Goal: Information Seeking & Learning: Check status

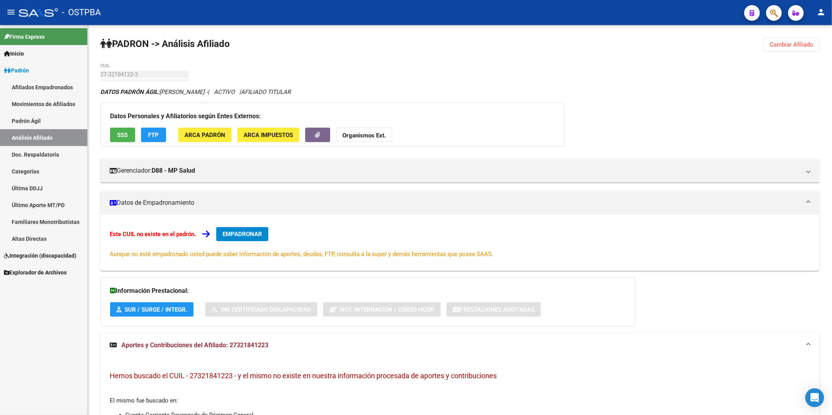
click at [24, 136] on link "Análisis Afiliado" at bounding box center [43, 137] width 87 height 17
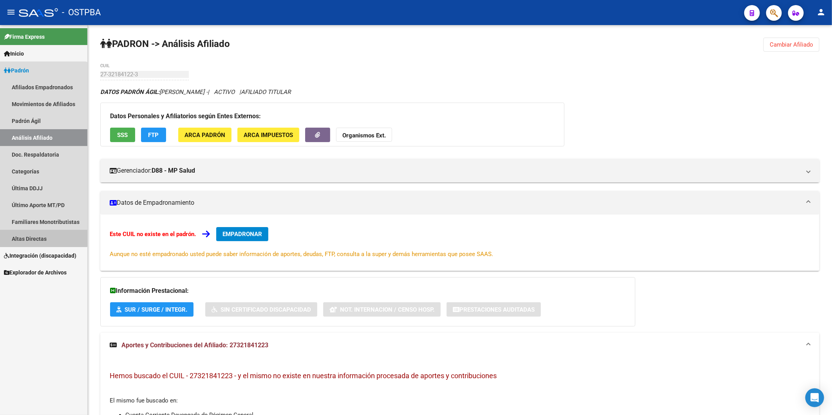
click at [30, 237] on link "Altas Directas" at bounding box center [43, 238] width 87 height 17
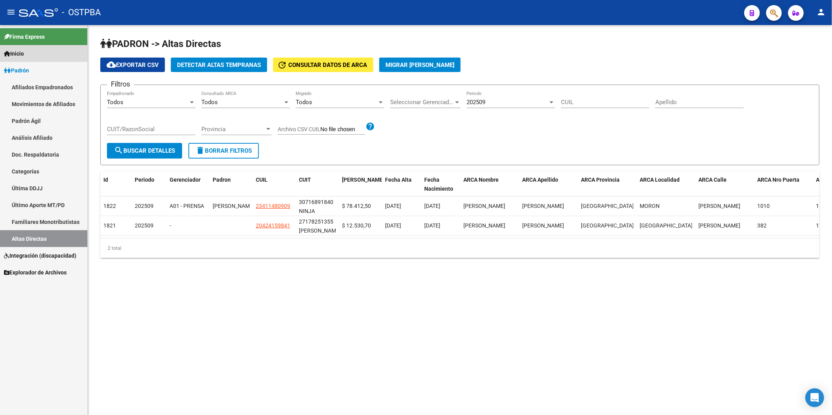
click at [7, 52] on icon at bounding box center [7, 53] width 6 height 5
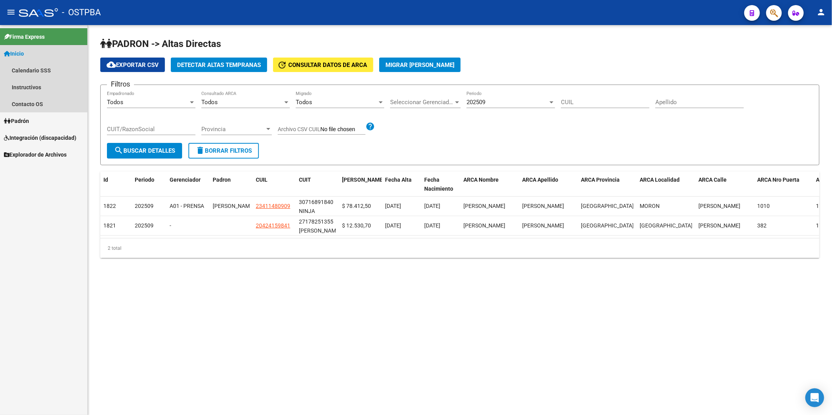
click at [7, 52] on icon at bounding box center [7, 53] width 6 height 5
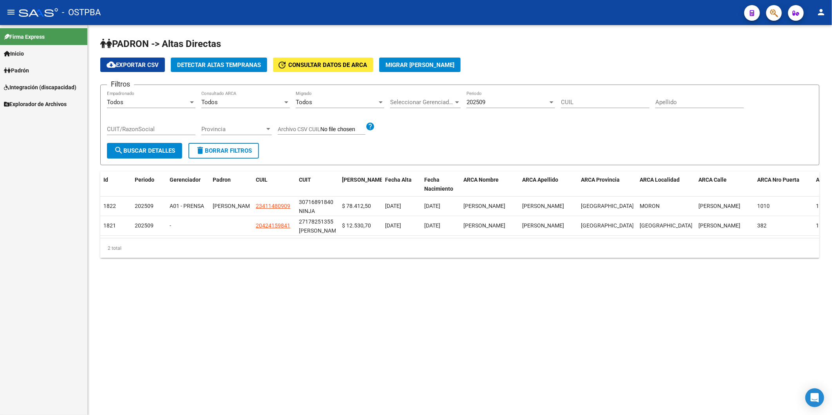
click at [7, 52] on icon at bounding box center [7, 53] width 6 height 5
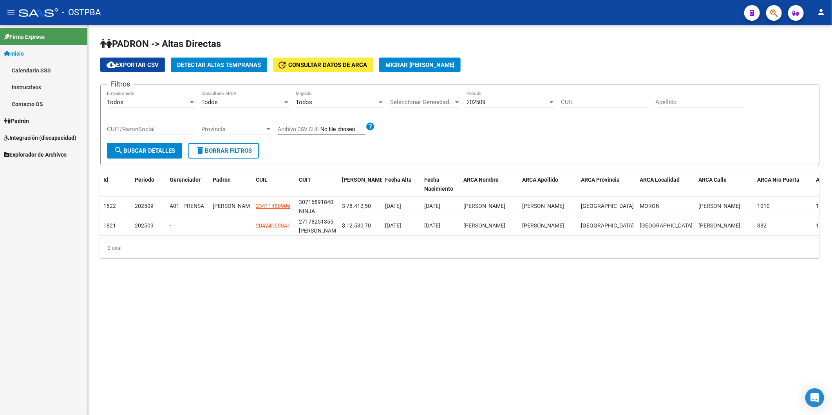
click at [8, 121] on icon at bounding box center [7, 120] width 7 height 5
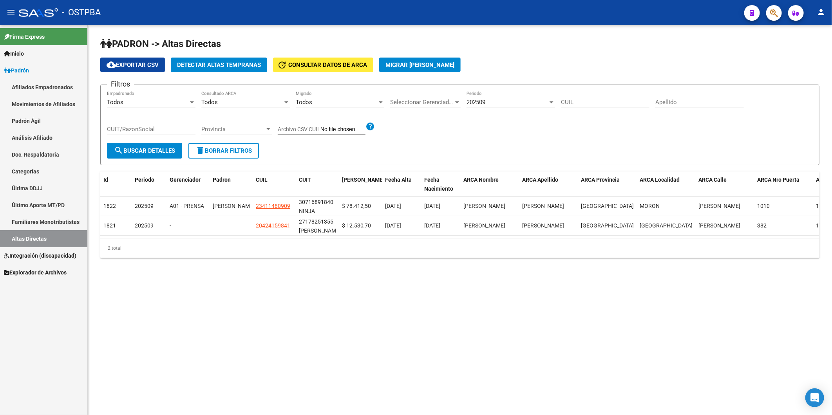
click at [25, 138] on link "Análisis Afiliado" at bounding box center [43, 137] width 87 height 17
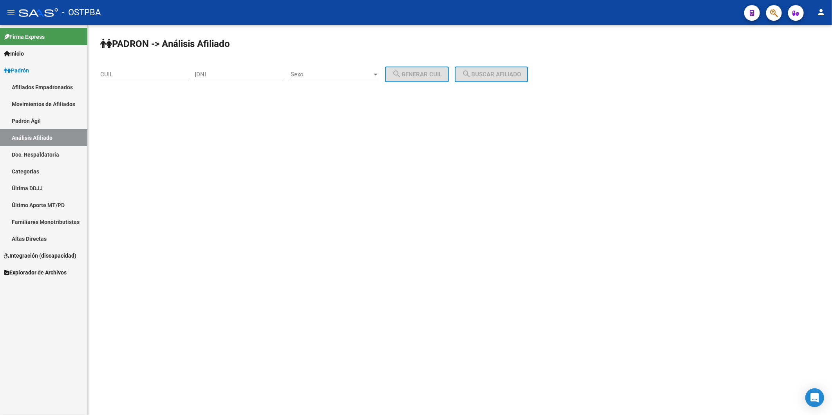
click at [273, 205] on mat-sidenav-content "PADRON -> Análisis Afiliado CUIL | DNI Sexo Sexo search Generar CUIL search Bus…" at bounding box center [460, 220] width 745 height 390
click at [162, 73] on input "CUIL" at bounding box center [144, 74] width 89 height 7
type input "3"
type input "2"
click at [522, 79] on button "search Buscar afiliado" at bounding box center [491, 75] width 73 height 16
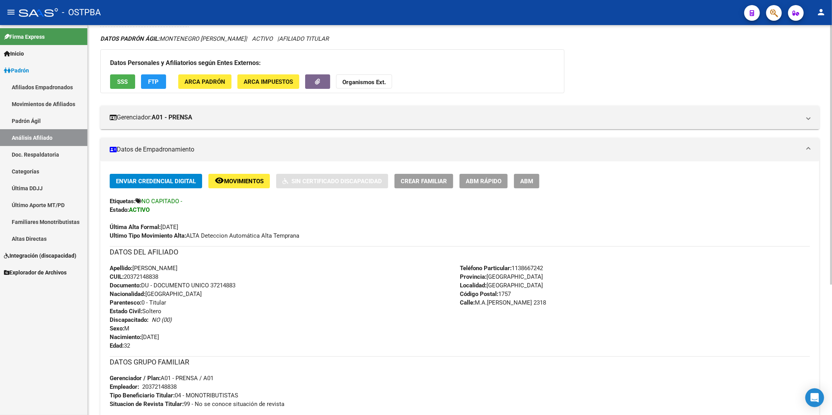
scroll to position [196, 0]
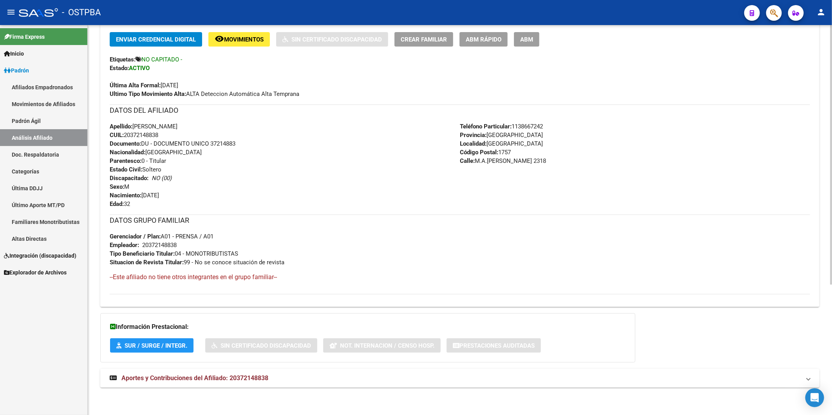
click at [269, 377] on mat-panel-title "Aportes y Contribuciones del Afiliado: 20372148838" at bounding box center [455, 378] width 691 height 9
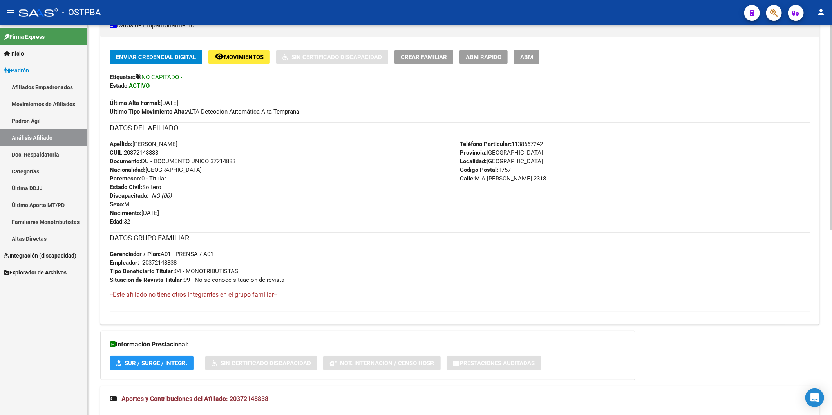
scroll to position [3, 0]
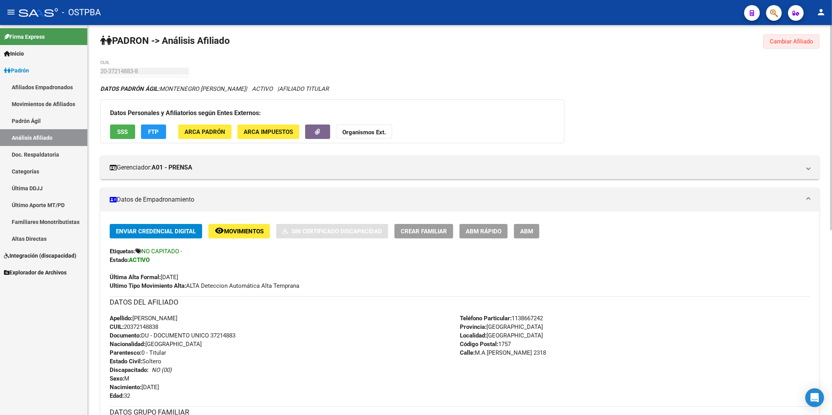
click at [786, 41] on span "Cambiar Afiliado" at bounding box center [791, 41] width 43 height 7
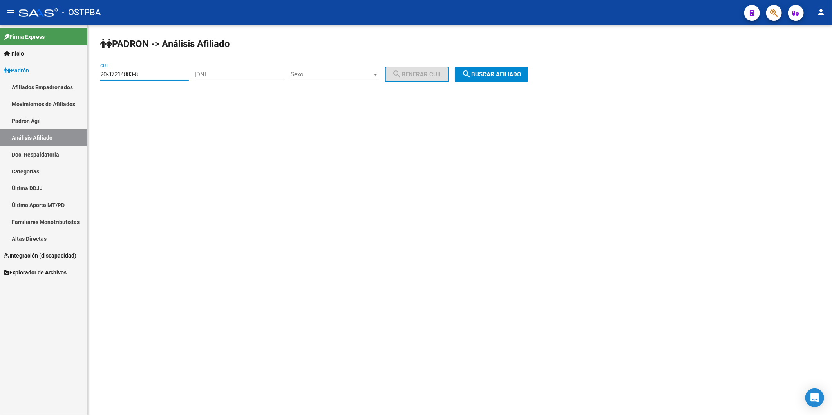
drag, startPoint x: 171, startPoint y: 75, endPoint x: 81, endPoint y: 81, distance: 90.3
click at [81, 81] on mat-sidenav-container "Firma Express Inicio Calendario SSS Instructivos Contacto OS Padrón Afiliados E…" at bounding box center [416, 220] width 832 height 390
click at [484, 79] on button "search Buscar afiliado" at bounding box center [491, 75] width 73 height 16
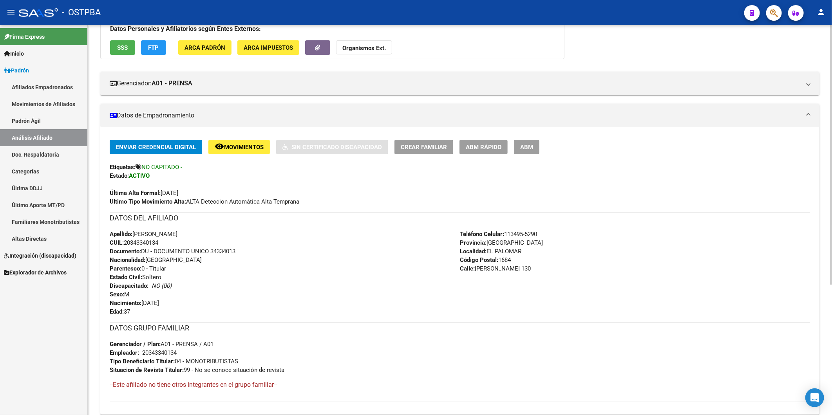
scroll to position [196, 0]
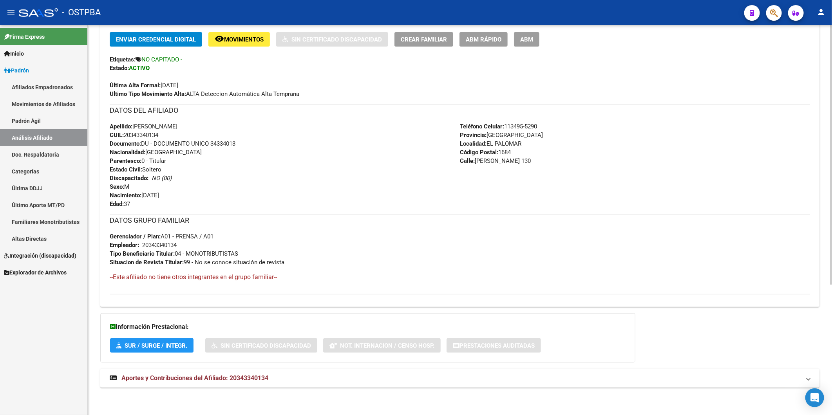
click at [251, 375] on span "Aportes y Contribuciones del Afiliado: 20343340134" at bounding box center [194, 378] width 147 height 7
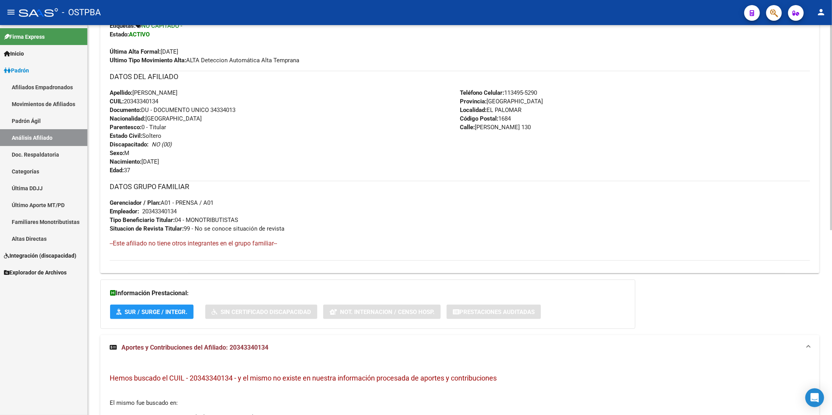
scroll to position [221, 0]
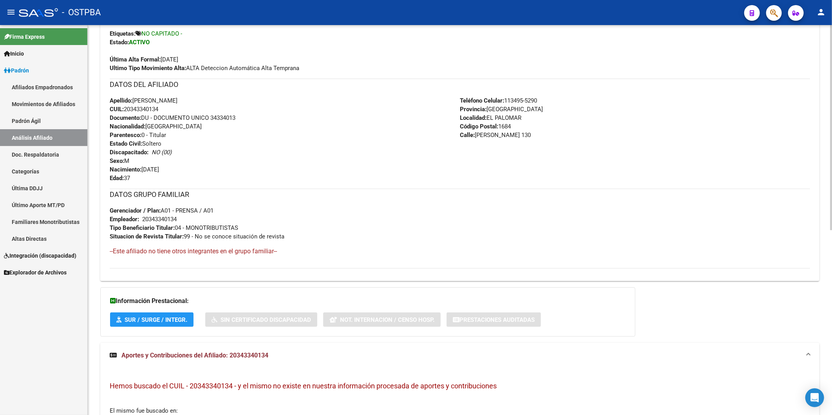
drag, startPoint x: 168, startPoint y: 107, endPoint x: 122, endPoint y: 109, distance: 45.5
click at [122, 109] on div "Apellido: EZEQUIEL MATIAS ROMANO CUIL: 20343340134 Documento: DU - DOCUMENTO UN…" at bounding box center [285, 139] width 350 height 86
copy span ": 20343340134"
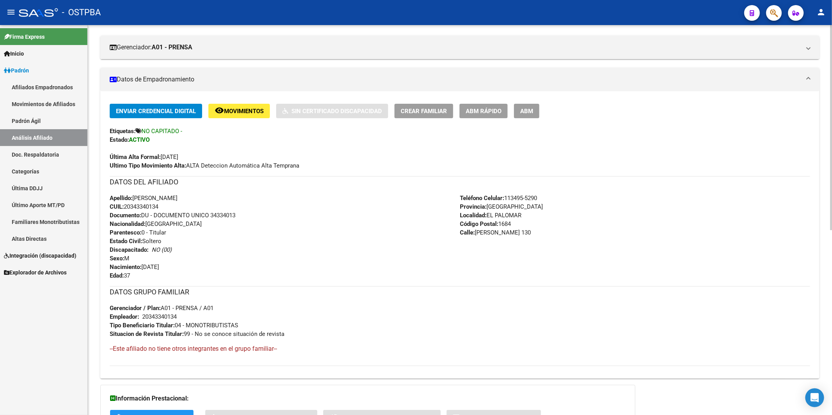
scroll to position [3, 0]
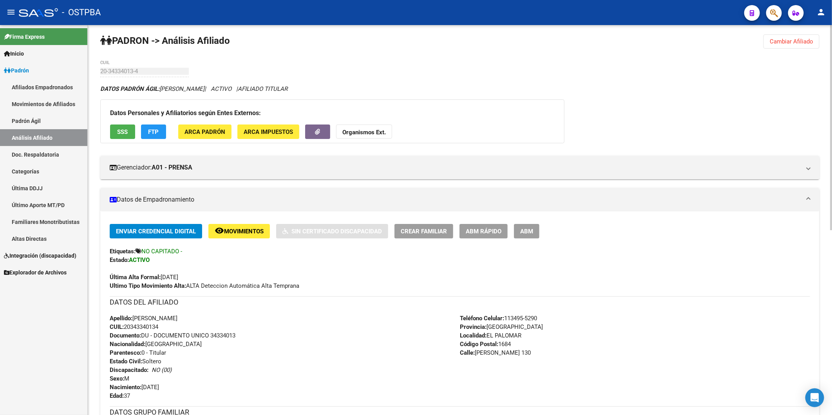
click at [366, 129] on span "Organismos Ext." at bounding box center [363, 132] width 43 height 7
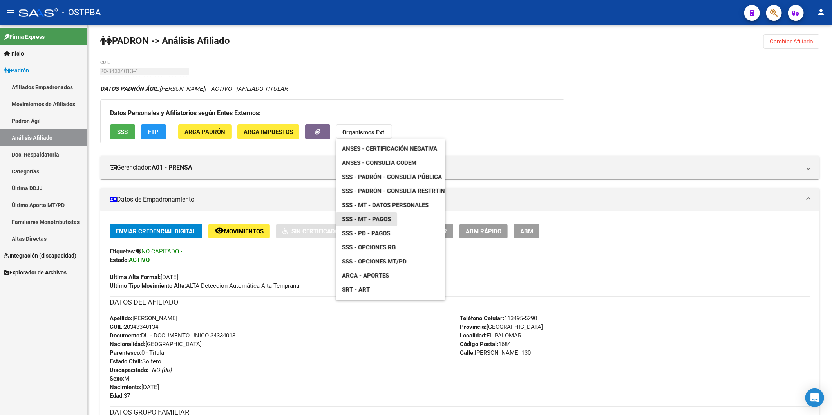
click at [379, 220] on span "SSS - MT - Pagos" at bounding box center [366, 219] width 49 height 7
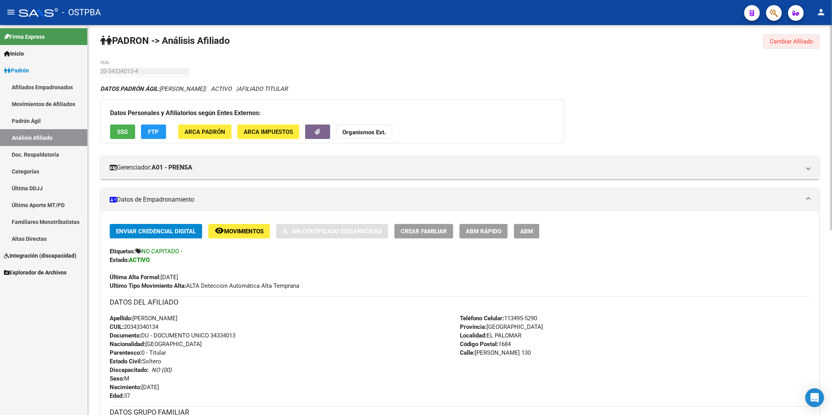
click at [783, 40] on span "Cambiar Afiliado" at bounding box center [791, 41] width 43 height 7
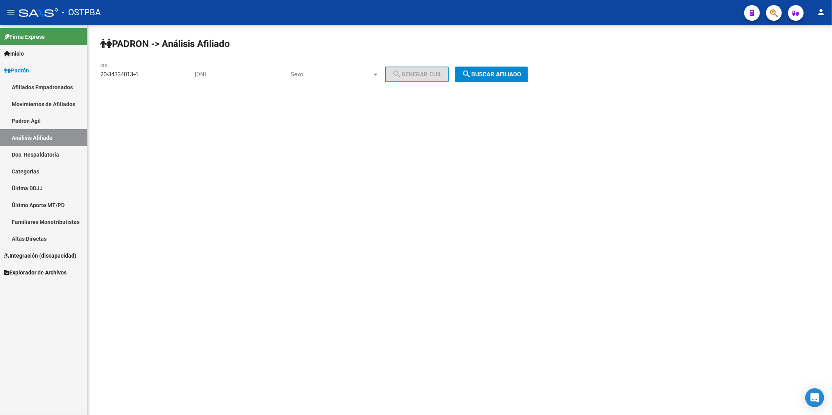
click at [170, 79] on div "20-34334013-4 CUIL" at bounding box center [144, 71] width 89 height 17
drag, startPoint x: 171, startPoint y: 77, endPoint x: 76, endPoint y: 83, distance: 95.0
click at [76, 83] on mat-sidenav-container "Firma Express Inicio Calendario SSS Instructivos Contacto OS Padrón Afiliados E…" at bounding box center [416, 220] width 832 height 390
type input "20-23033357-3"
click at [487, 76] on span "search Buscar afiliado" at bounding box center [491, 74] width 59 height 7
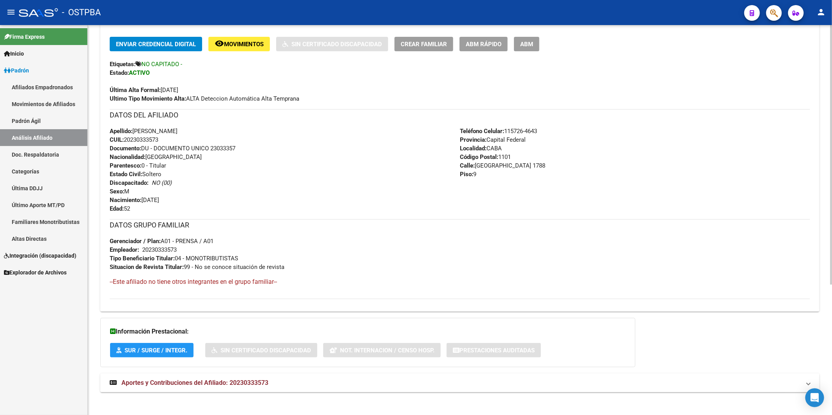
scroll to position [196, 0]
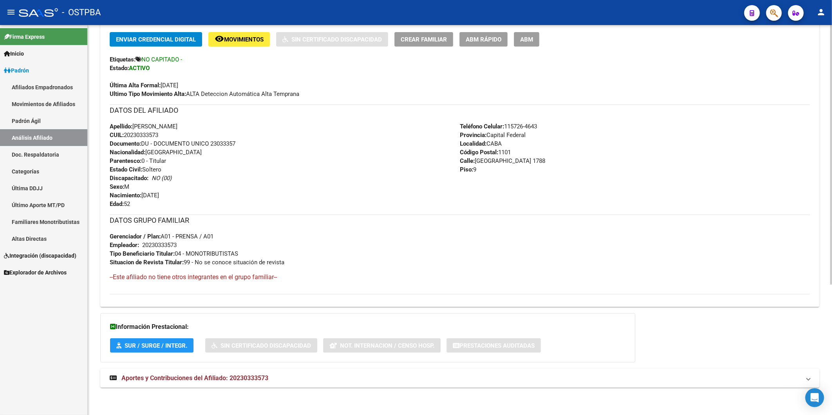
click at [252, 370] on mat-expansion-panel-header "Aportes y Contribuciones del Afiliado: 20230333573" at bounding box center [459, 378] width 719 height 19
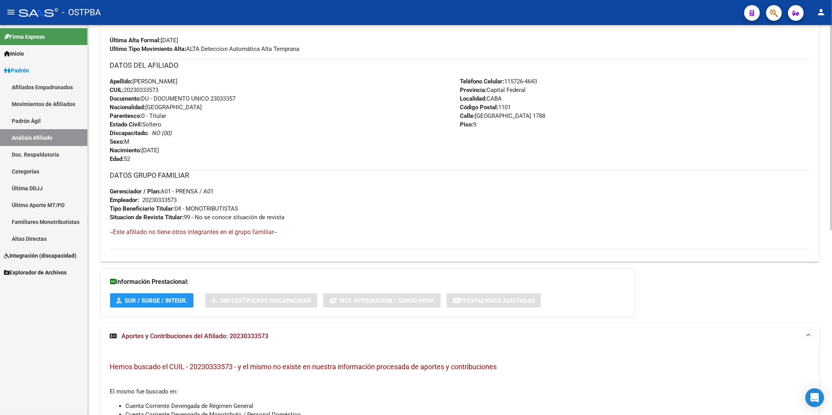
scroll to position [352, 0]
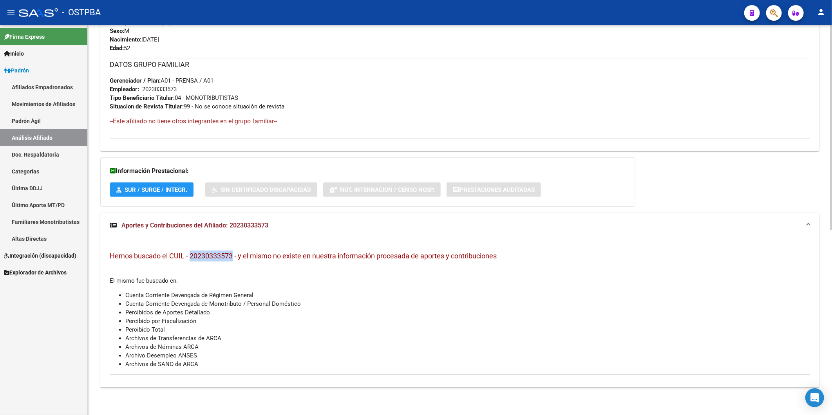
drag, startPoint x: 234, startPoint y: 256, endPoint x: 188, endPoint y: 257, distance: 45.5
click at [188, 257] on span "Hemos buscado el CUIL - 20230333573 - y el mismo no existe en nuestra informaci…" at bounding box center [303, 256] width 387 height 8
copy span "20230333573"
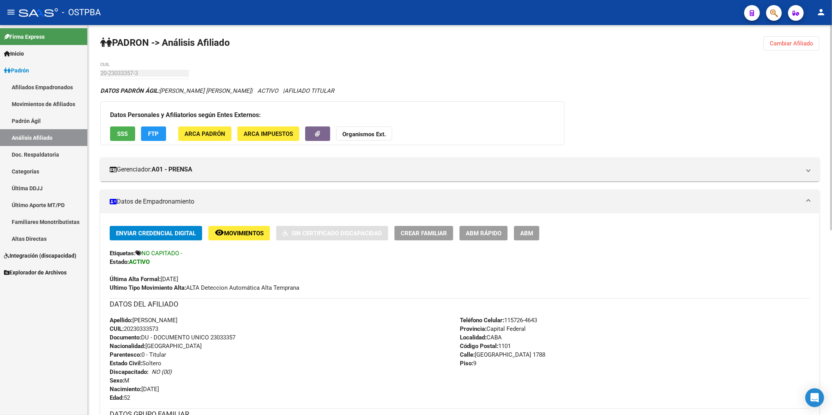
scroll to position [0, 0]
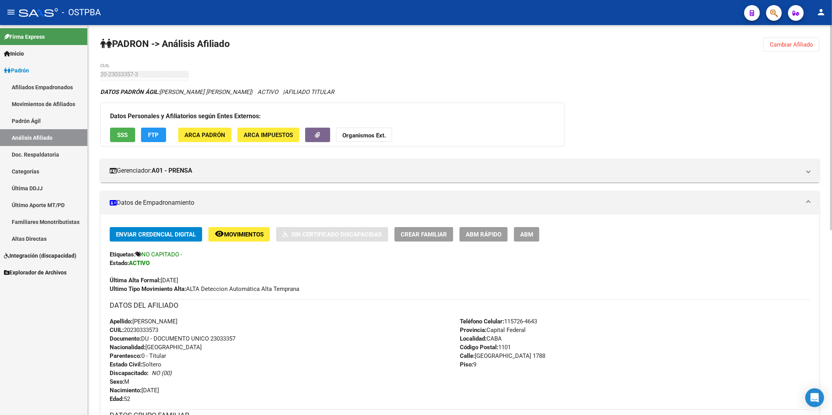
click at [373, 133] on strong "Organismos Ext." at bounding box center [363, 135] width 43 height 7
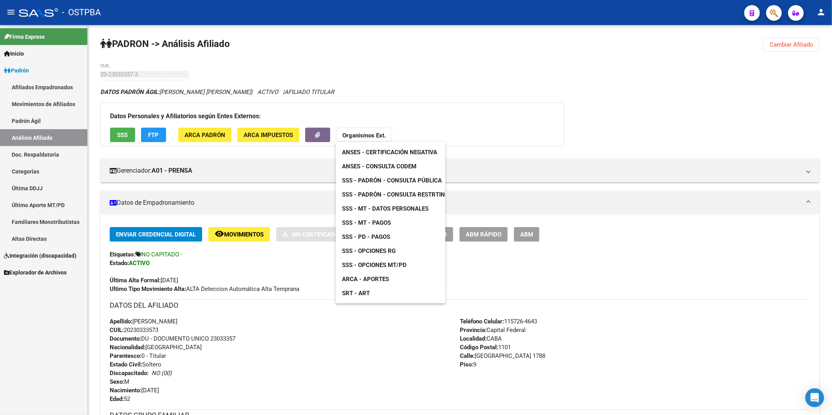
click at [379, 225] on span "SSS - MT - Pagos" at bounding box center [366, 222] width 49 height 7
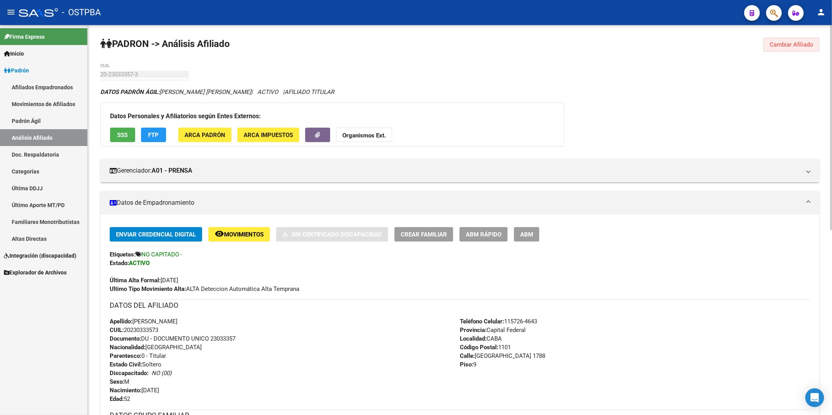
drag, startPoint x: 807, startPoint y: 43, endPoint x: 356, endPoint y: 58, distance: 451.7
click at [806, 43] on span "Cambiar Afiliado" at bounding box center [791, 44] width 43 height 7
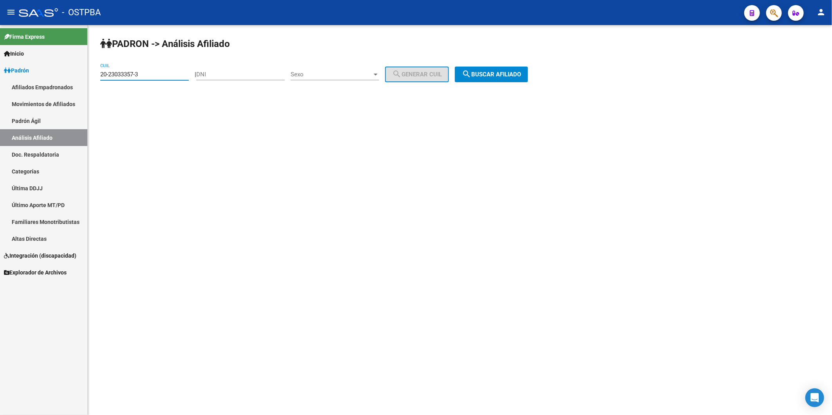
drag, startPoint x: 162, startPoint y: 78, endPoint x: 7, endPoint y: 73, distance: 155.2
click at [7, 73] on mat-sidenav-container "Firma Express Inicio Calendario SSS Instructivos Contacto OS Padrón Afiliados E…" at bounding box center [416, 220] width 832 height 390
click at [484, 75] on span "search Buscar afiliado" at bounding box center [491, 74] width 59 height 7
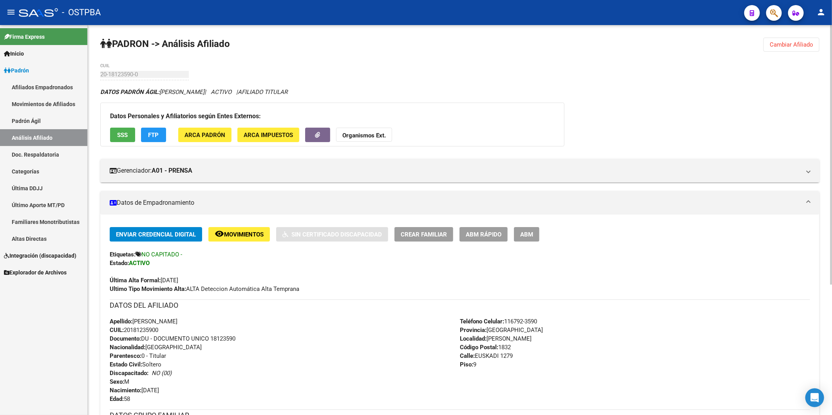
scroll to position [196, 0]
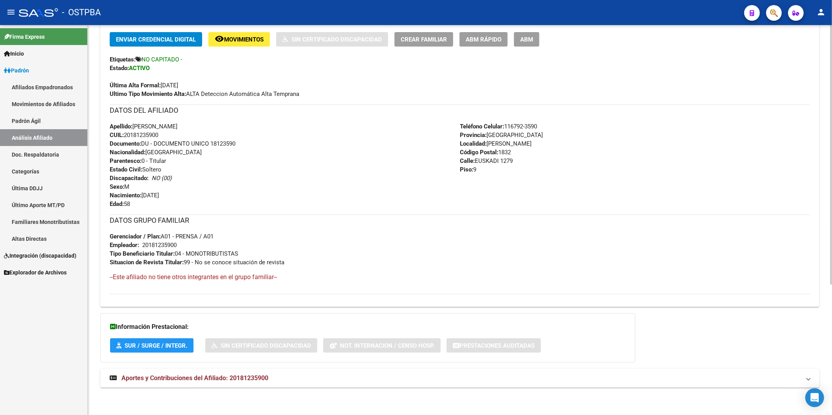
click at [263, 375] on span "Aportes y Contribuciones del Afiliado: 20181235900" at bounding box center [194, 378] width 147 height 7
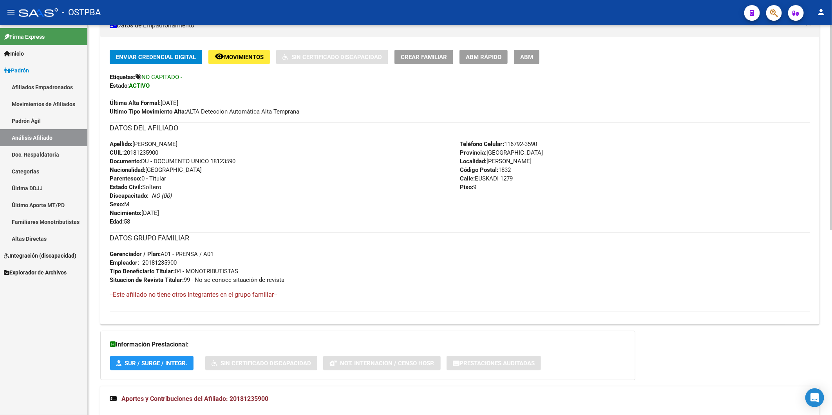
scroll to position [0, 0]
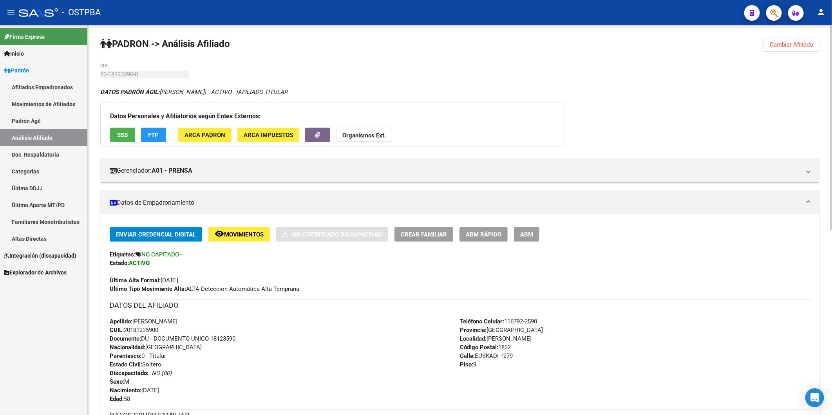
drag, startPoint x: 809, startPoint y: 45, endPoint x: 736, endPoint y: 54, distance: 73.8
click at [810, 45] on span "Cambiar Afiliado" at bounding box center [791, 44] width 43 height 7
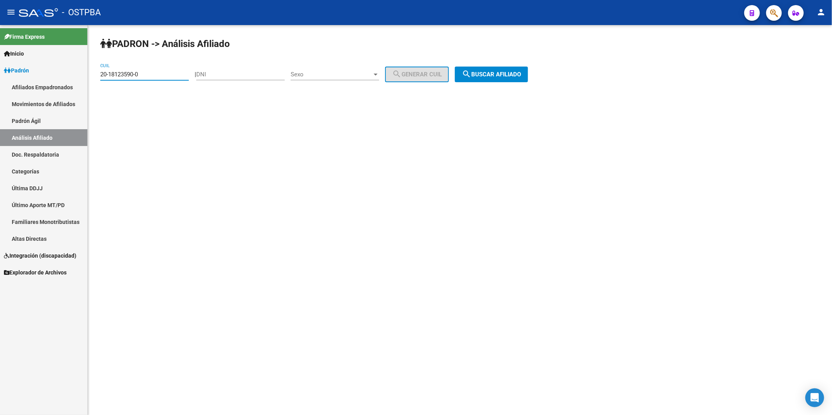
drag, startPoint x: 154, startPoint y: 74, endPoint x: 38, endPoint y: 81, distance: 116.2
click at [38, 81] on mat-sidenav-container "Firma Express Inicio Calendario SSS Instructivos Contacto OS Padrón Afiliados E…" at bounding box center [416, 220] width 832 height 390
type input "20-37185274-4"
click at [513, 69] on button "search Buscar afiliado" at bounding box center [491, 75] width 73 height 16
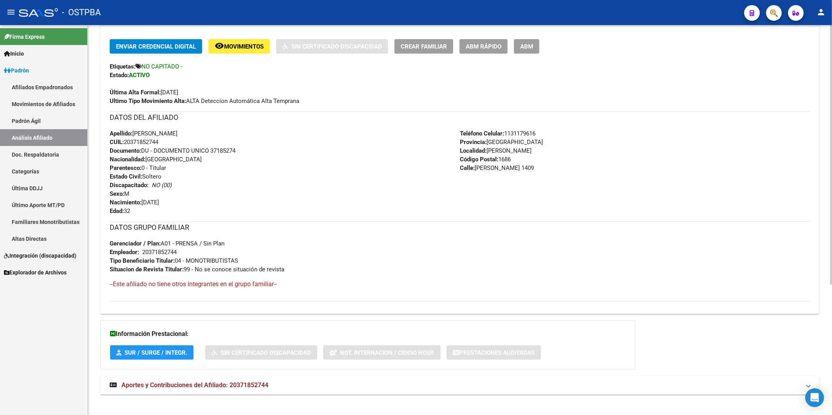
scroll to position [196, 0]
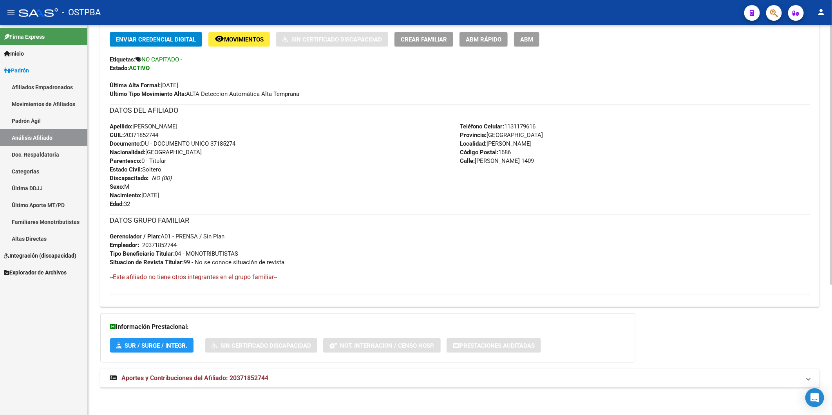
click at [257, 375] on span "Aportes y Contribuciones del Afiliado: 20371852744" at bounding box center [194, 378] width 147 height 7
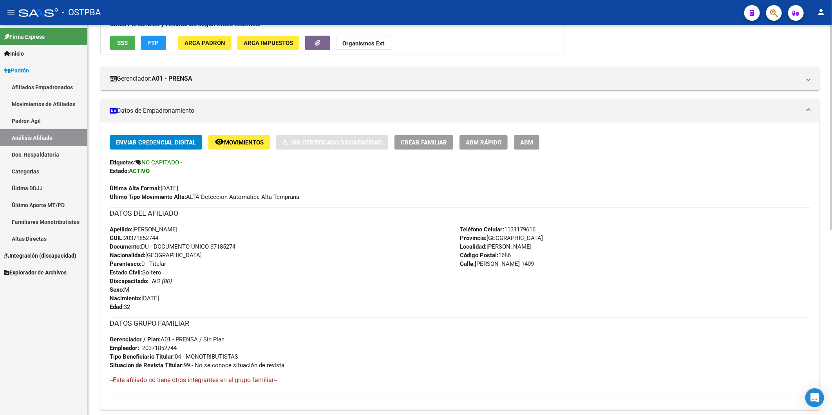
scroll to position [0, 0]
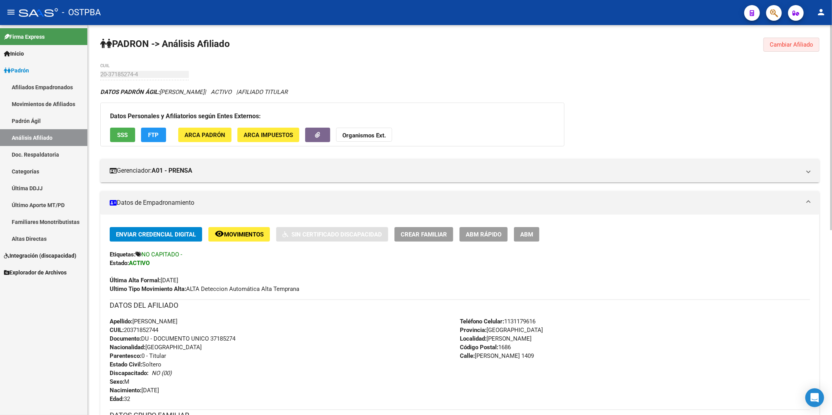
click at [796, 43] on span "Cambiar Afiliado" at bounding box center [791, 44] width 43 height 7
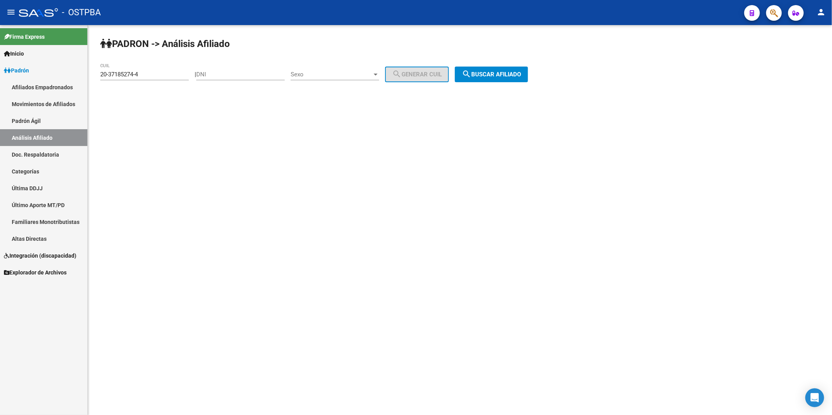
drag, startPoint x: 152, startPoint y: 69, endPoint x: 157, endPoint y: 76, distance: 8.4
click at [153, 72] on div "20-37185274-4 CUIL" at bounding box center [144, 71] width 89 height 17
drag, startPoint x: 158, startPoint y: 77, endPoint x: 57, endPoint y: 75, distance: 100.7
click at [57, 75] on mat-sidenav-container "Firma Express Inicio Calendario SSS Instructivos Contacto OS Padrón Afiliados E…" at bounding box center [416, 220] width 832 height 390
click at [528, 80] on button "search Buscar afiliado" at bounding box center [491, 75] width 73 height 16
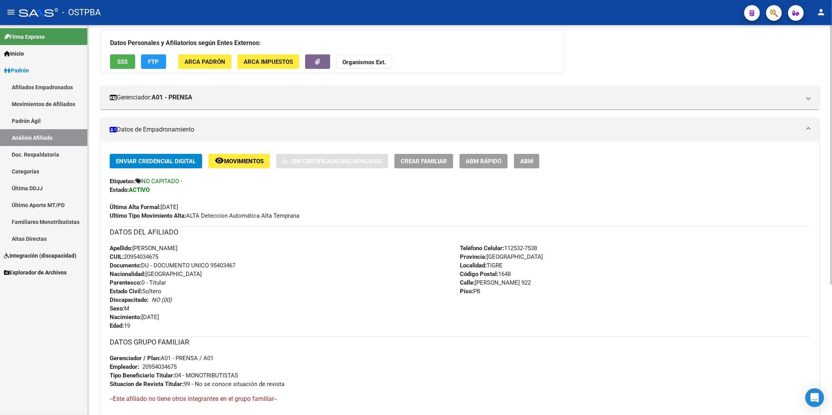
scroll to position [196, 0]
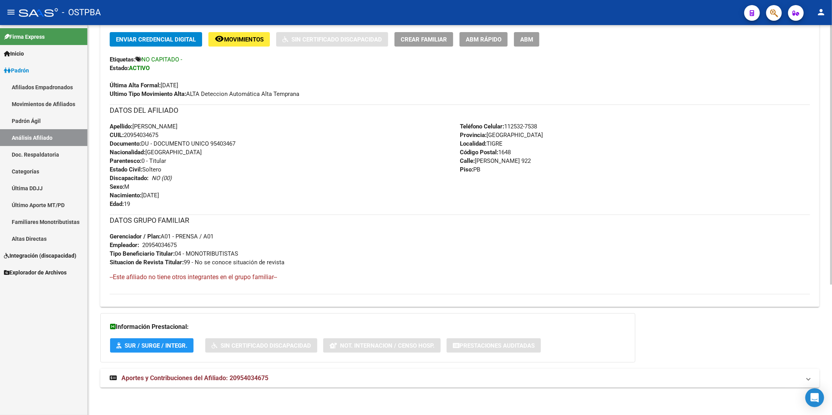
click at [257, 375] on span "Aportes y Contribuciones del Afiliado: 20954034675" at bounding box center [194, 378] width 147 height 7
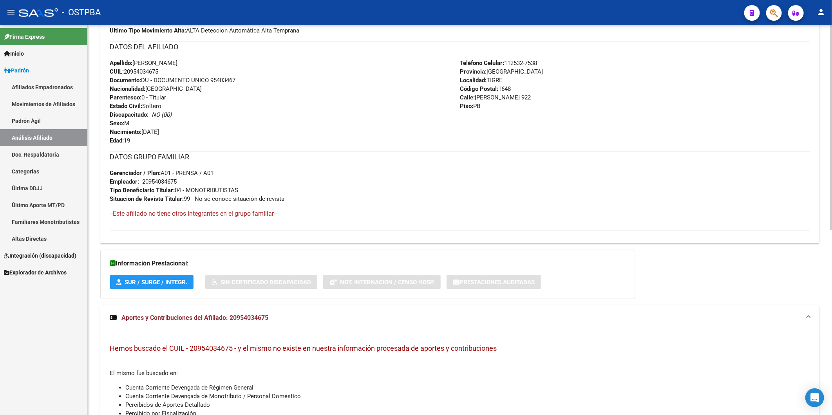
scroll to position [178, 0]
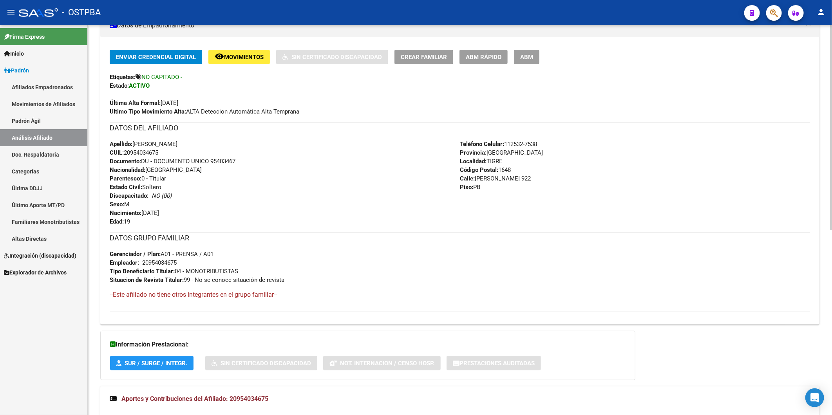
drag, startPoint x: 165, startPoint y: 151, endPoint x: 126, endPoint y: 152, distance: 39.6
click at [126, 152] on div "Apellido: JAN CARLOS MOREL ACOSTA CUIL: 20954034675 Documento: DU - DOCUMENTO U…" at bounding box center [285, 183] width 350 height 86
copy span "20954034675"
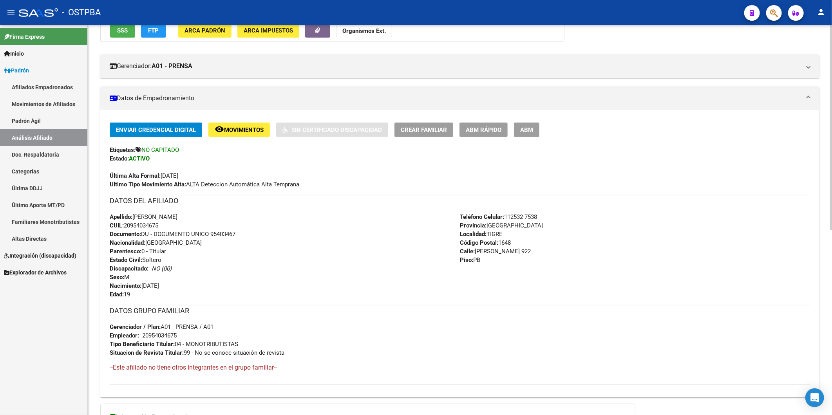
scroll to position [0, 0]
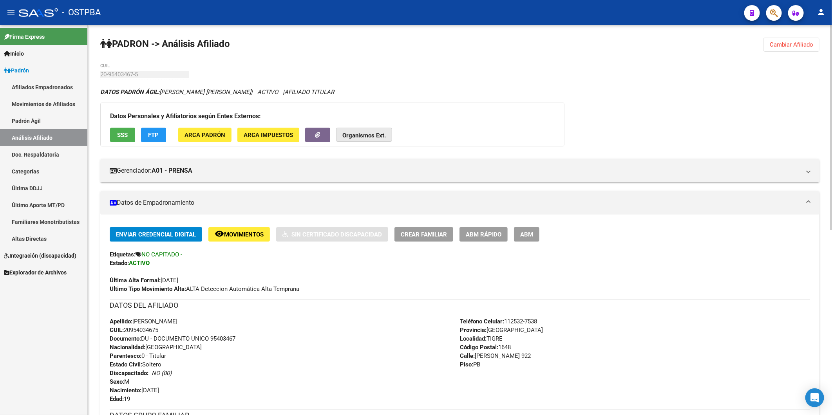
click at [366, 137] on strong "Organismos Ext." at bounding box center [363, 135] width 43 height 7
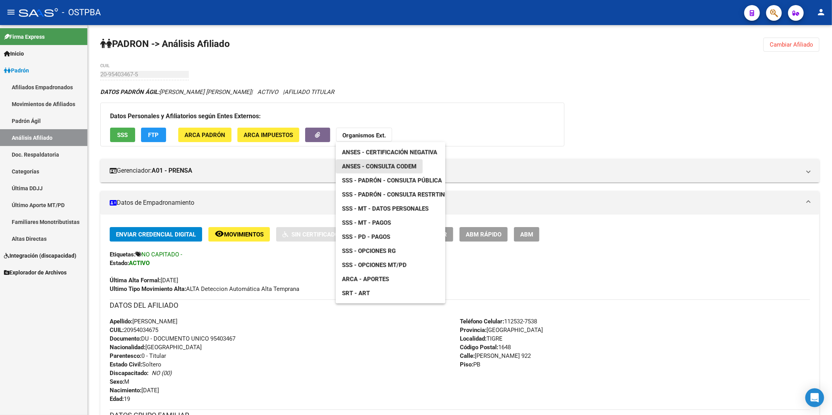
click at [390, 167] on span "ANSES - Consulta CODEM" at bounding box center [379, 166] width 74 height 7
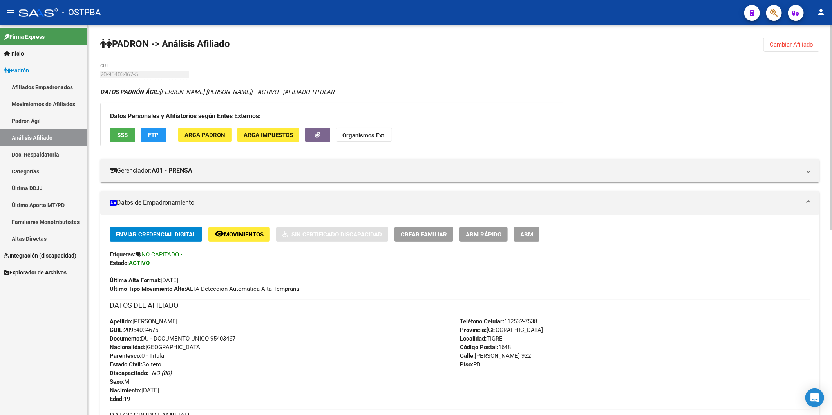
click at [785, 48] on span "Cambiar Afiliado" at bounding box center [791, 44] width 43 height 7
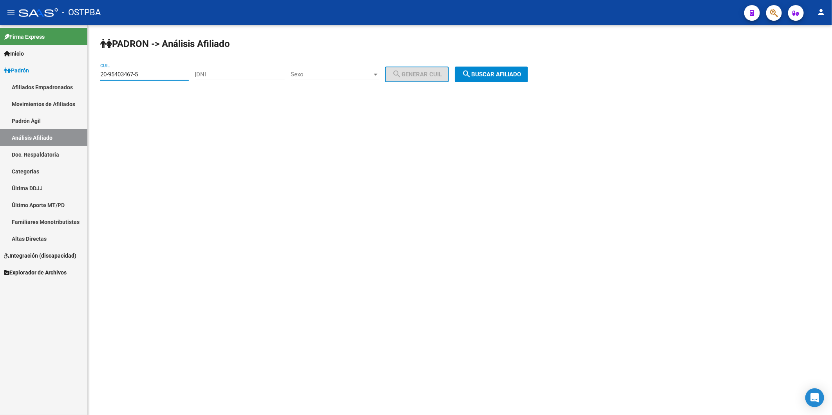
drag, startPoint x: 165, startPoint y: 75, endPoint x: -2, endPoint y: 75, distance: 167.3
click at [0, 75] on html "menu - OSTPBA person Firma Express Inicio Calendario SSS Instructivos Contacto …" at bounding box center [416, 207] width 832 height 415
type input "20-26162078-3"
click at [495, 73] on span "search Buscar afiliado" at bounding box center [491, 74] width 59 height 7
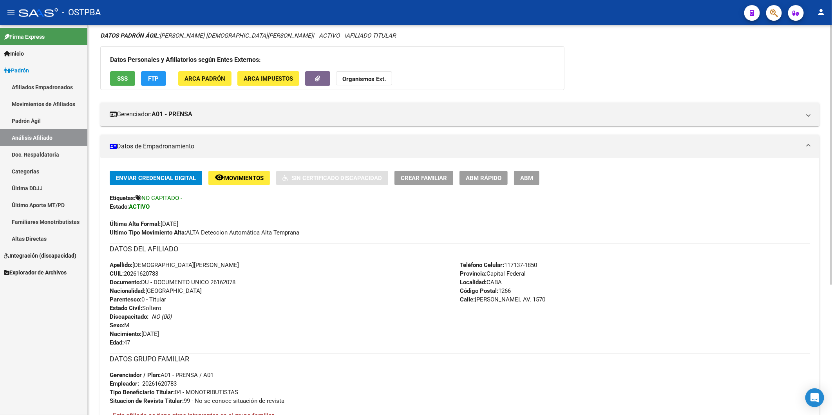
scroll to position [196, 0]
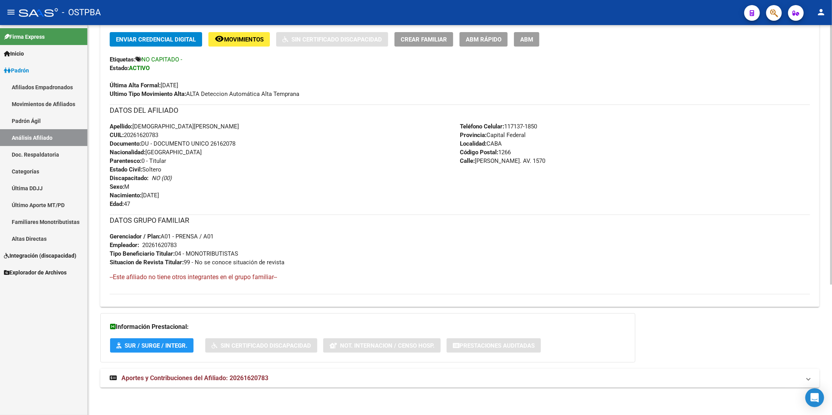
click at [248, 378] on span "Aportes y Contribuciones del Afiliado: 20261620783" at bounding box center [194, 378] width 147 height 7
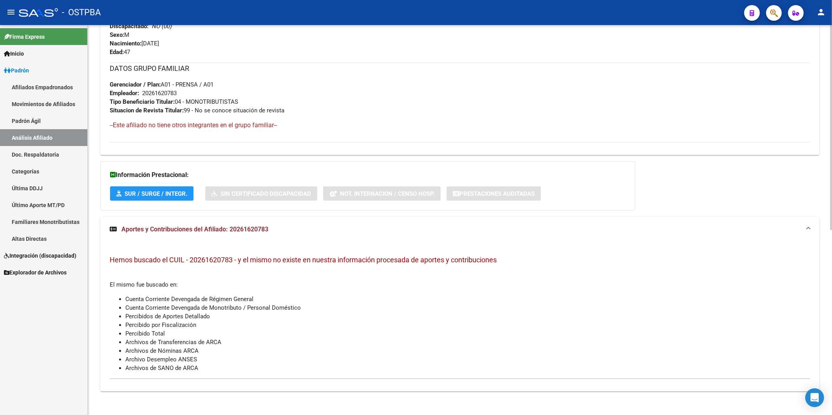
scroll to position [352, 0]
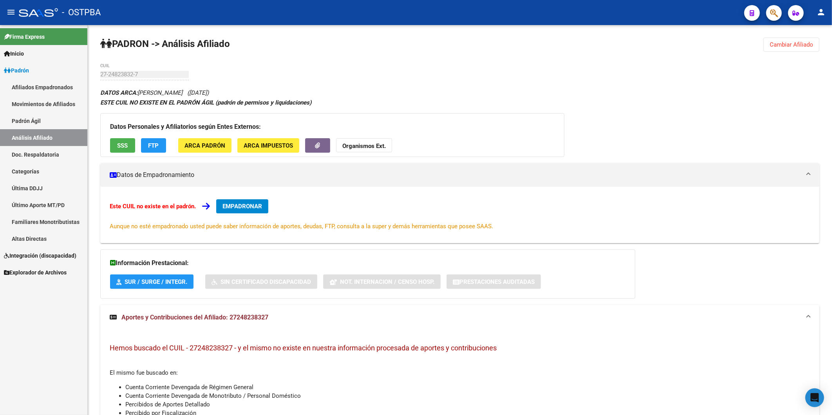
click at [45, 137] on link "Análisis Afiliado" at bounding box center [43, 137] width 87 height 17
drag, startPoint x: 795, startPoint y: 44, endPoint x: 628, endPoint y: 54, distance: 166.8
click at [795, 44] on span "Cambiar Afiliado" at bounding box center [791, 44] width 43 height 7
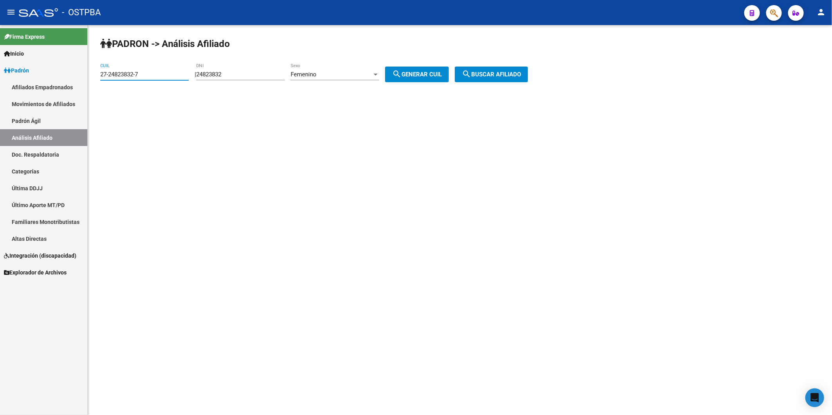
drag, startPoint x: 167, startPoint y: 71, endPoint x: 69, endPoint y: 80, distance: 98.0
click at [69, 80] on mat-sidenav-container "Firma Express Inicio Calendario SSS Instructivos Contacto OS Padrón Afiliados E…" at bounding box center [416, 220] width 832 height 390
drag, startPoint x: 243, startPoint y: 73, endPoint x: 191, endPoint y: 81, distance: 52.3
click at [191, 81] on div "PADRON -> Análisis Afiliado CUIL | 24823832 DNI Femenino Sexo search Generar CU…" at bounding box center [460, 66] width 745 height 82
type input "93766249"
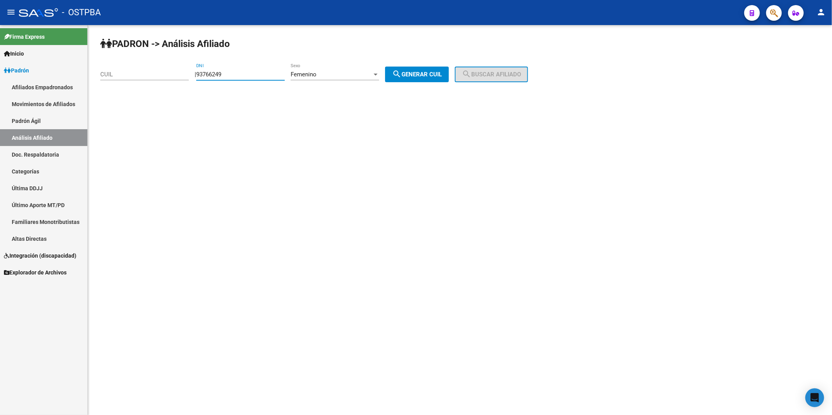
click at [426, 74] on span "search Generar CUIL" at bounding box center [417, 74] width 50 height 7
type input "27-93766249-7"
click at [500, 75] on span "search Buscar afiliado" at bounding box center [491, 74] width 59 height 7
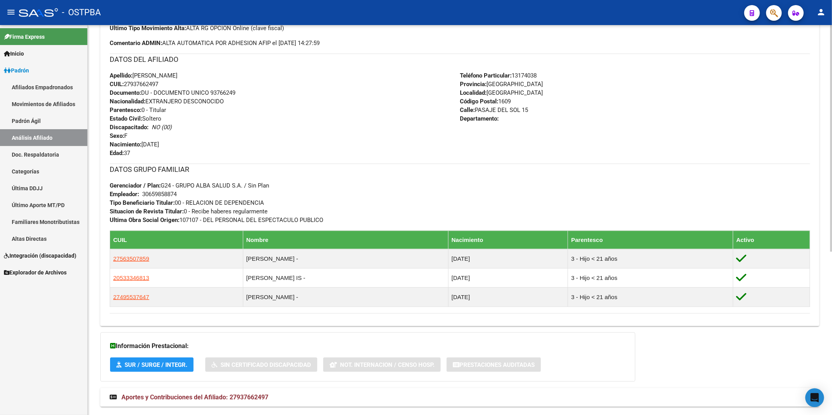
scroll to position [281, 0]
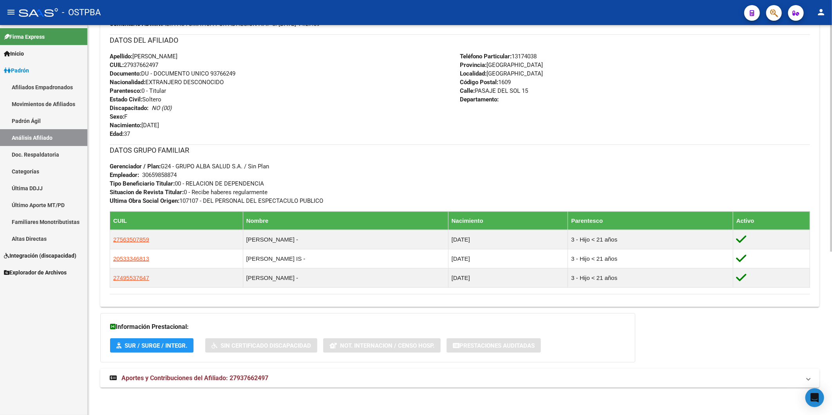
click at [260, 380] on span "Aportes y Contribuciones del Afiliado: 27937662497" at bounding box center [194, 378] width 147 height 7
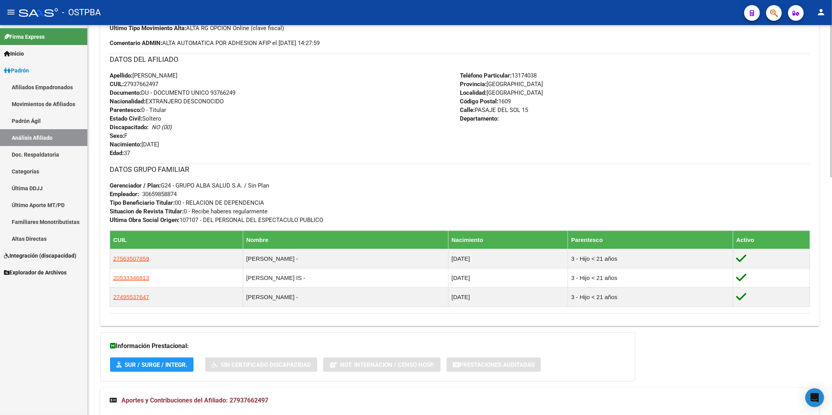
scroll to position [522, 0]
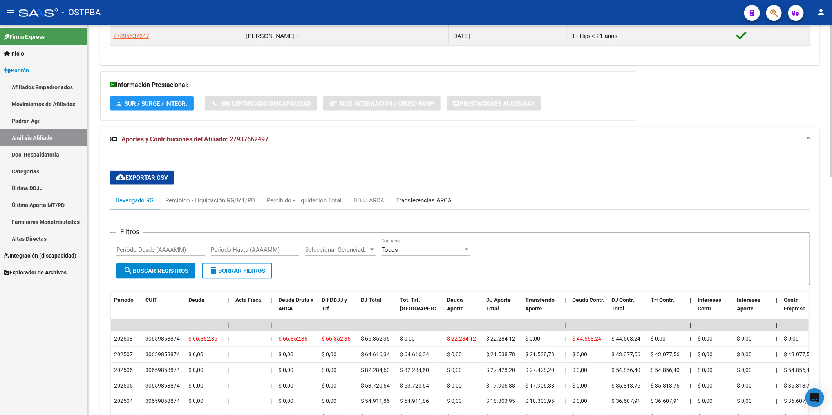
click at [423, 200] on div "Transferencias ARCA" at bounding box center [424, 200] width 56 height 9
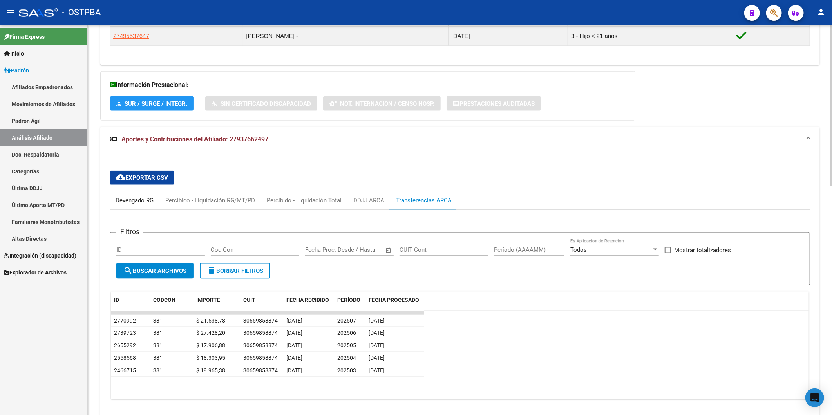
click at [123, 203] on div "Devengado RG" at bounding box center [135, 200] width 38 height 9
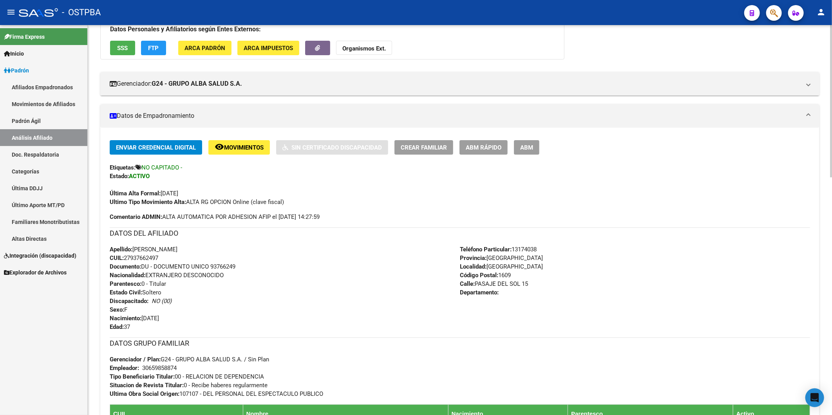
scroll to position [0, 0]
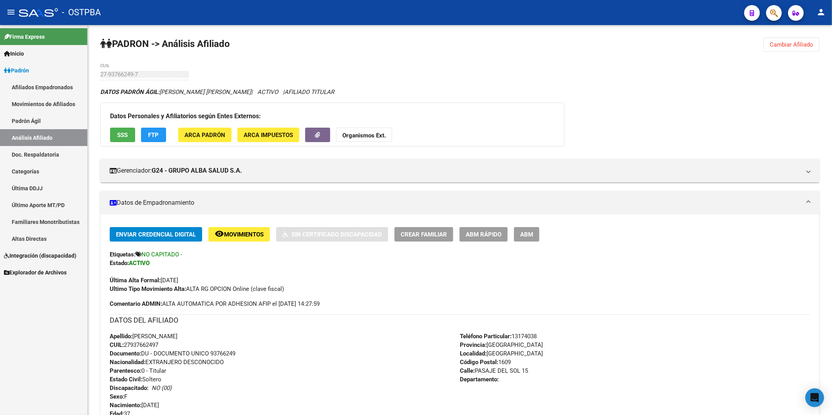
click at [52, 135] on link "Análisis Afiliado" at bounding box center [43, 137] width 87 height 17
click at [5, 51] on icon at bounding box center [7, 53] width 6 height 5
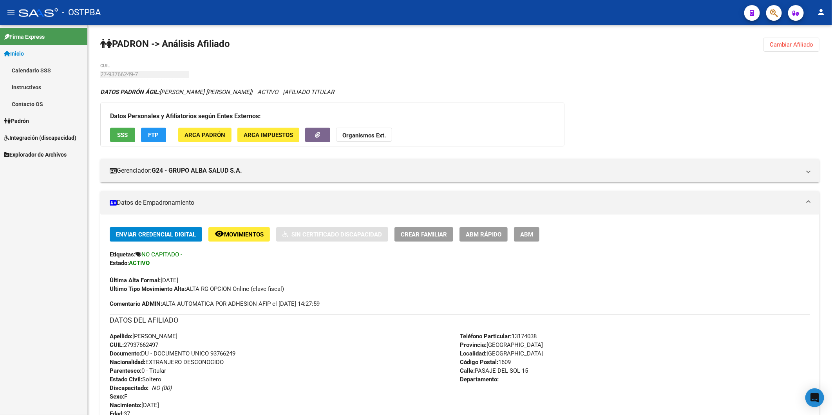
click at [5, 51] on icon at bounding box center [7, 53] width 6 height 5
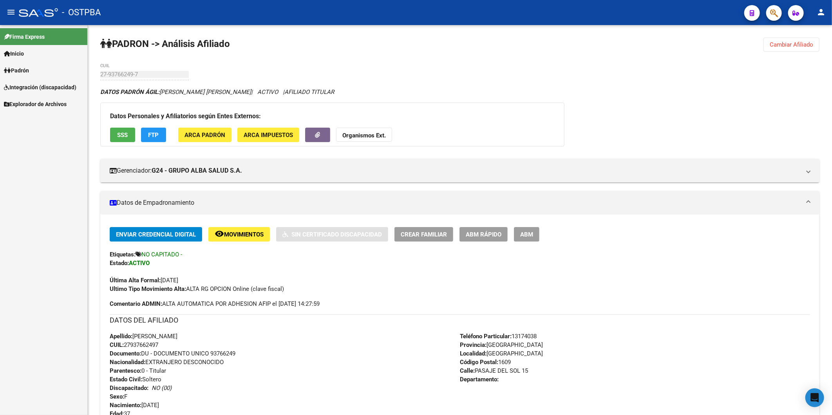
click at [5, 51] on icon at bounding box center [7, 53] width 6 height 5
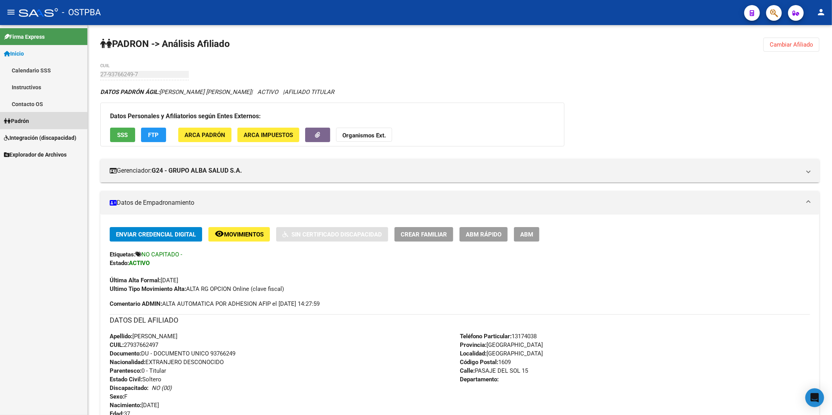
click at [8, 121] on icon at bounding box center [7, 120] width 7 height 5
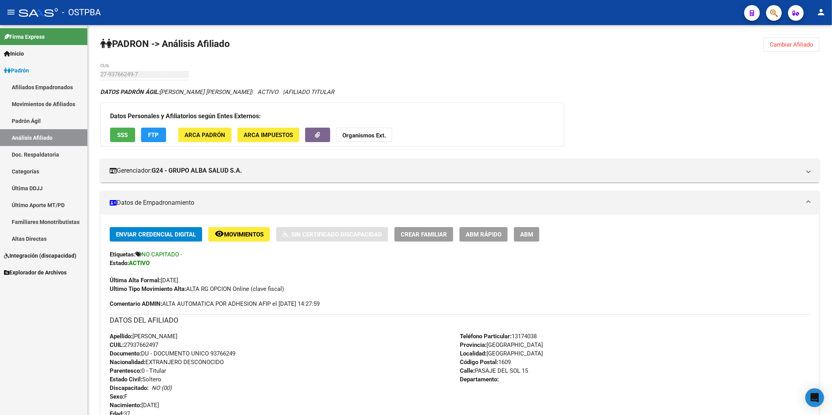
click at [36, 140] on link "Análisis Afiliado" at bounding box center [43, 137] width 87 height 17
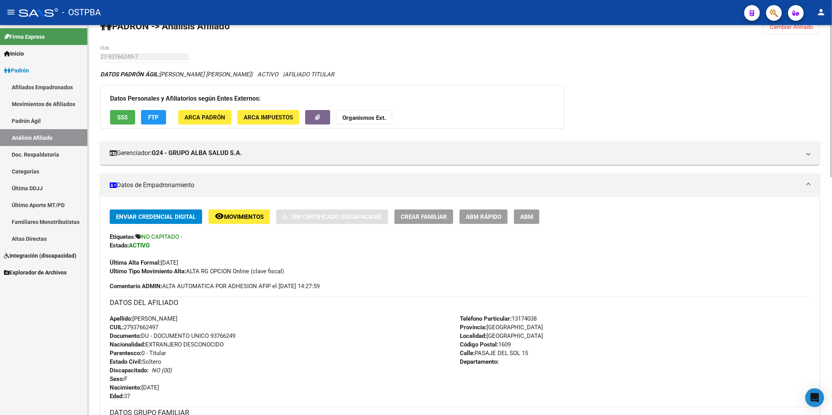
scroll to position [0, 0]
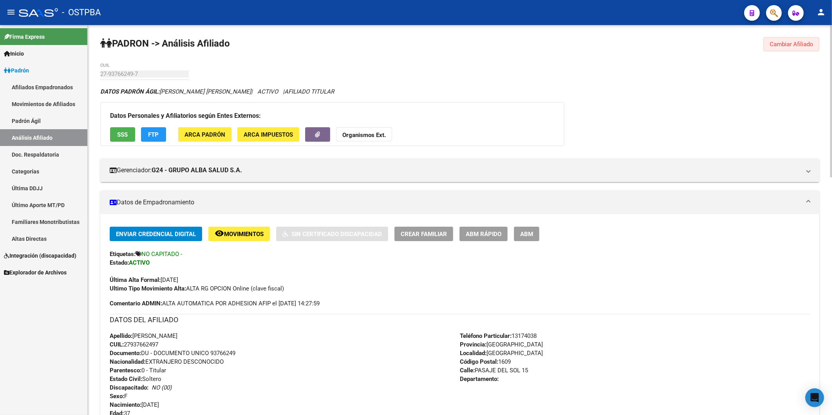
click at [788, 48] on button "Cambiar Afiliado" at bounding box center [792, 44] width 56 height 14
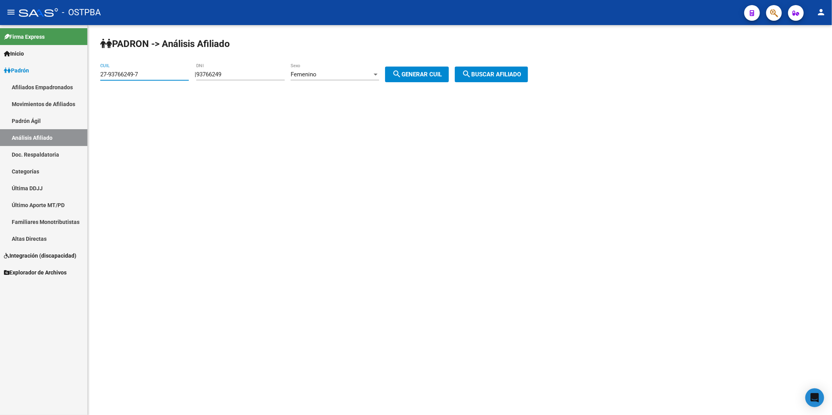
drag, startPoint x: 183, startPoint y: 72, endPoint x: 22, endPoint y: 64, distance: 160.9
click at [24, 65] on mat-sidenav-container "Firma Express Inicio Calendario SSS Instructivos Contacto OS Padrón Afiliados E…" at bounding box center [416, 220] width 832 height 390
drag, startPoint x: 273, startPoint y: 76, endPoint x: 183, endPoint y: 69, distance: 90.4
click at [197, 78] on div "| 93766249 DNI Femenino Sexo search Generar CUIL" at bounding box center [325, 74] width 260 height 7
type input "25135547"
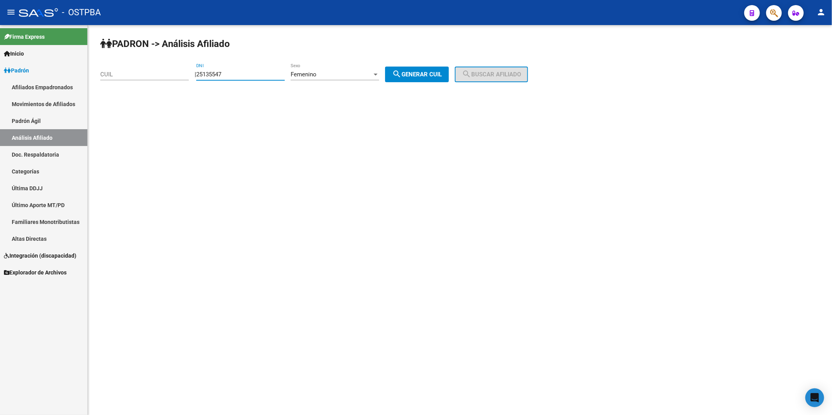
drag, startPoint x: 426, startPoint y: 77, endPoint x: 485, endPoint y: 67, distance: 60.0
click at [433, 76] on span "search Generar CUIL" at bounding box center [417, 74] width 50 height 7
type input "27-25135547-4"
drag, startPoint x: 487, startPoint y: 69, endPoint x: 490, endPoint y: 76, distance: 7.9
click at [490, 75] on button "search Buscar afiliado" at bounding box center [491, 75] width 73 height 16
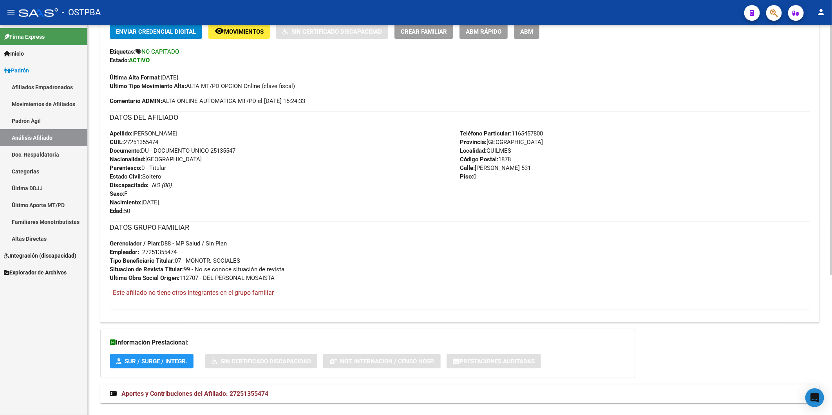
scroll to position [219, 0]
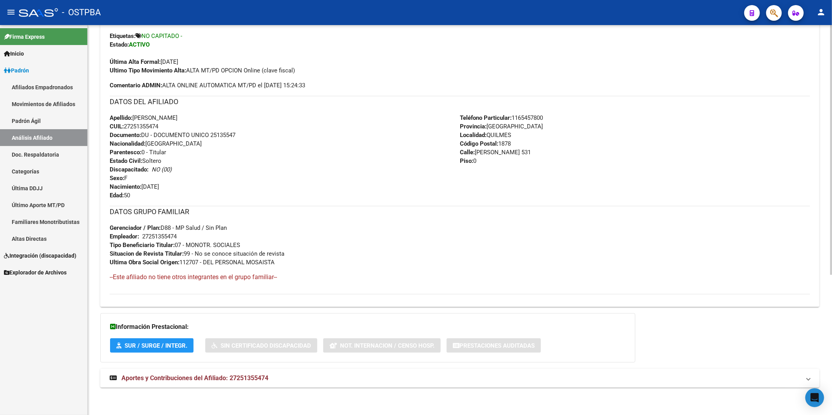
click at [259, 373] on mat-expansion-panel-header "Aportes y Contribuciones del Afiliado: 27251355474" at bounding box center [459, 378] width 719 height 19
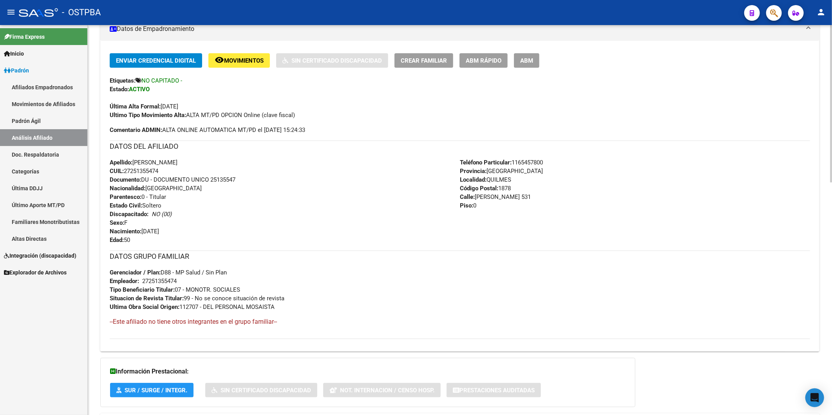
scroll to position [0, 0]
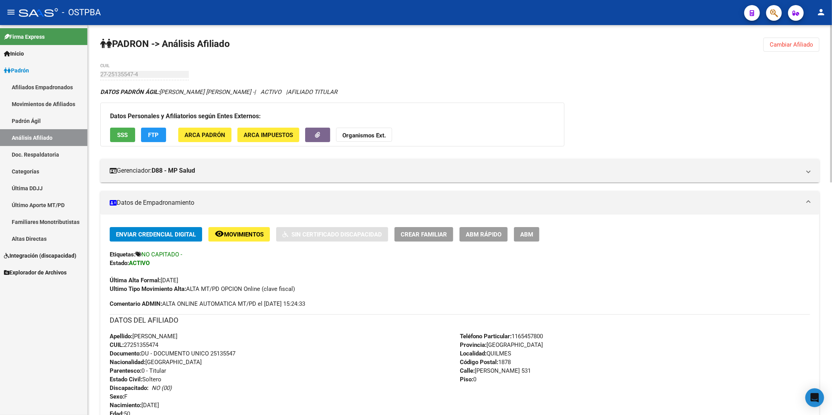
drag, startPoint x: 799, startPoint y: 45, endPoint x: 624, endPoint y: 45, distance: 175.6
click at [798, 45] on span "Cambiar Afiliado" at bounding box center [791, 44] width 43 height 7
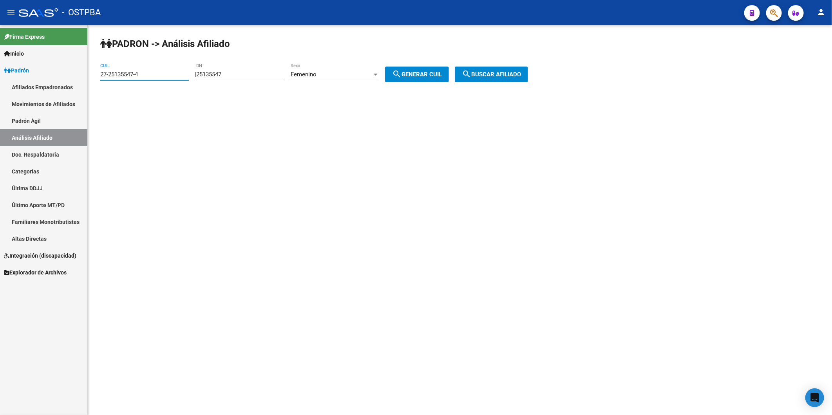
drag, startPoint x: 150, startPoint y: 73, endPoint x: 76, endPoint y: 74, distance: 73.7
click at [76, 74] on mat-sidenav-container "Firma Express Inicio Calendario SSS Instructivos Contacto OS Padrón Afiliados E…" at bounding box center [416, 220] width 832 height 390
drag, startPoint x: 235, startPoint y: 73, endPoint x: 198, endPoint y: 75, distance: 36.9
click at [199, 75] on div "| 25135547 DNI Femenino Sexo search Generar CUIL" at bounding box center [325, 74] width 260 height 7
